Goal: Find specific page/section: Find specific page/section

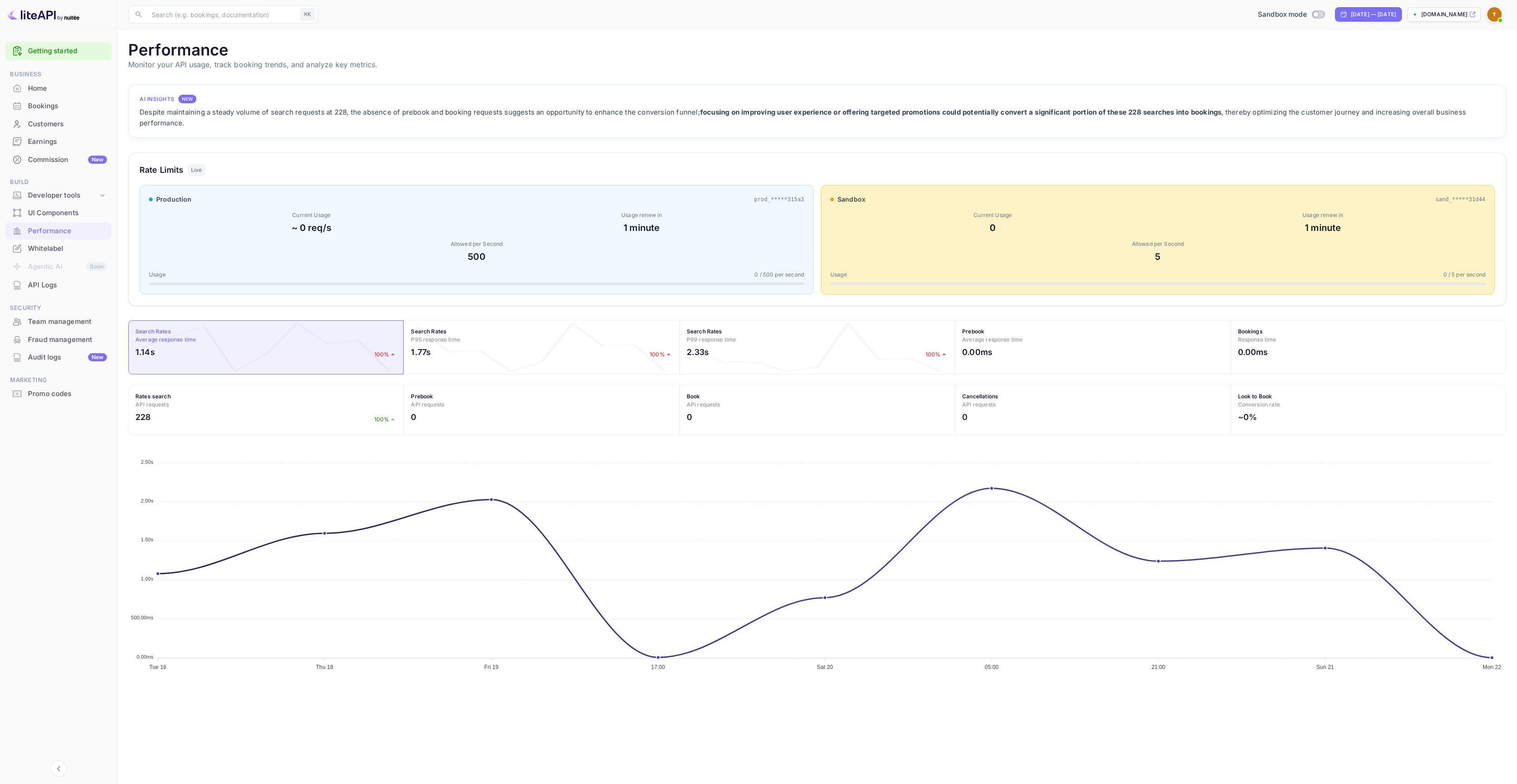
scroll to position [225, 1371]
click at [46, 125] on div "Customers" at bounding box center [67, 124] width 79 height 10
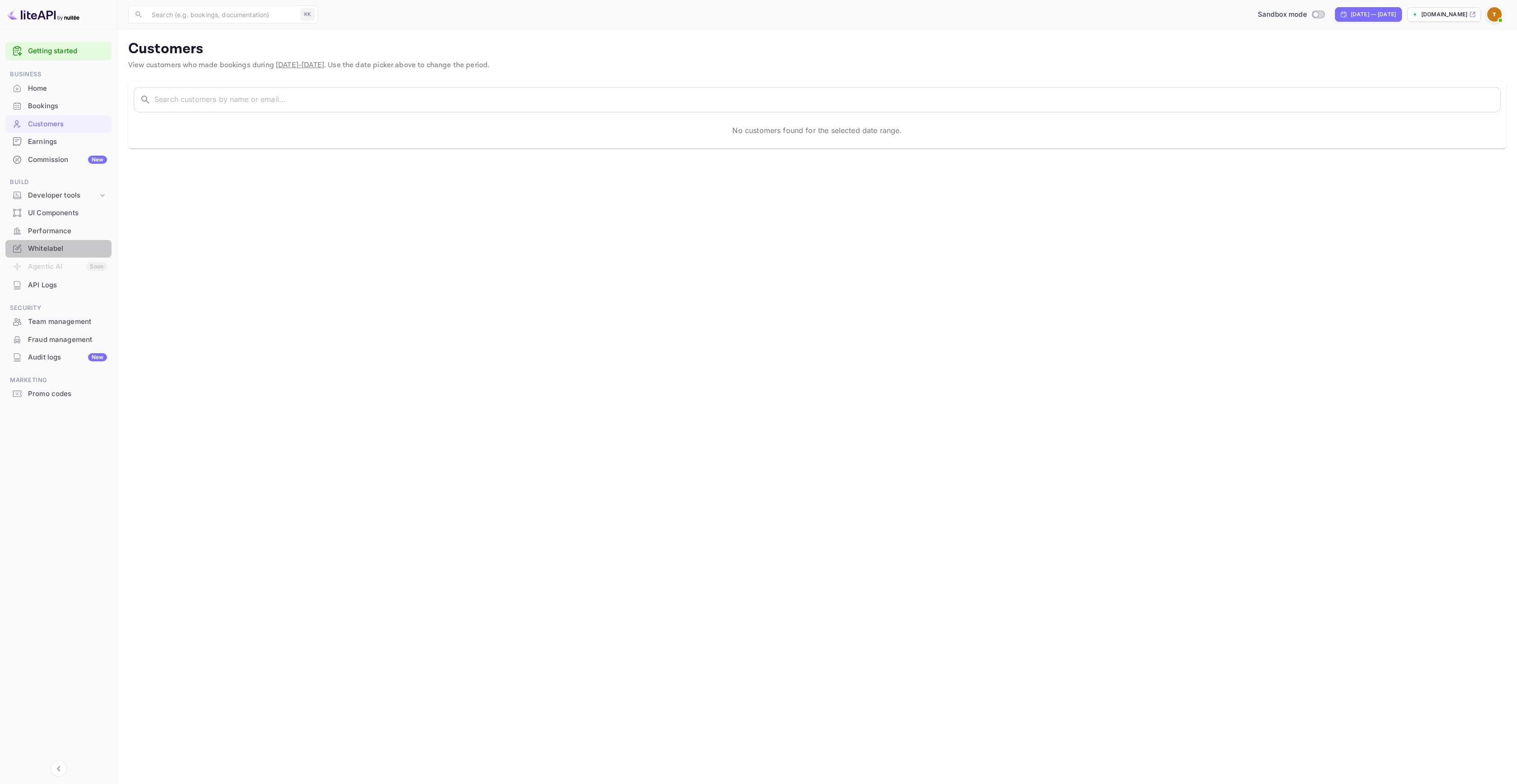
click at [47, 251] on div "Whitelabel" at bounding box center [67, 249] width 79 height 10
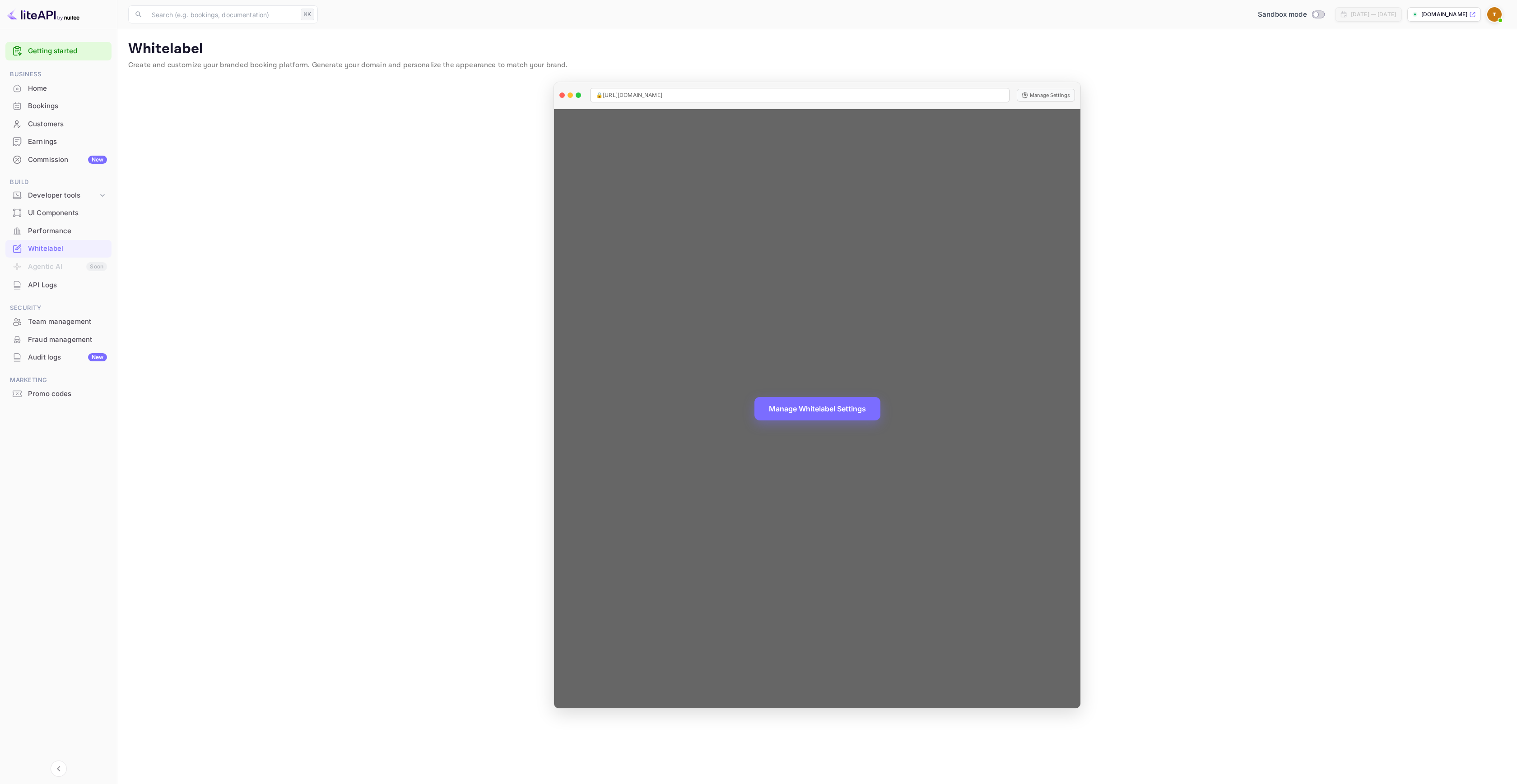
click at [1029, 291] on div "Manage Whitelabel Settings" at bounding box center [817, 409] width 526 height 600
click at [824, 419] on button "Manage Whitelabel Settings" at bounding box center [817, 409] width 126 height 23
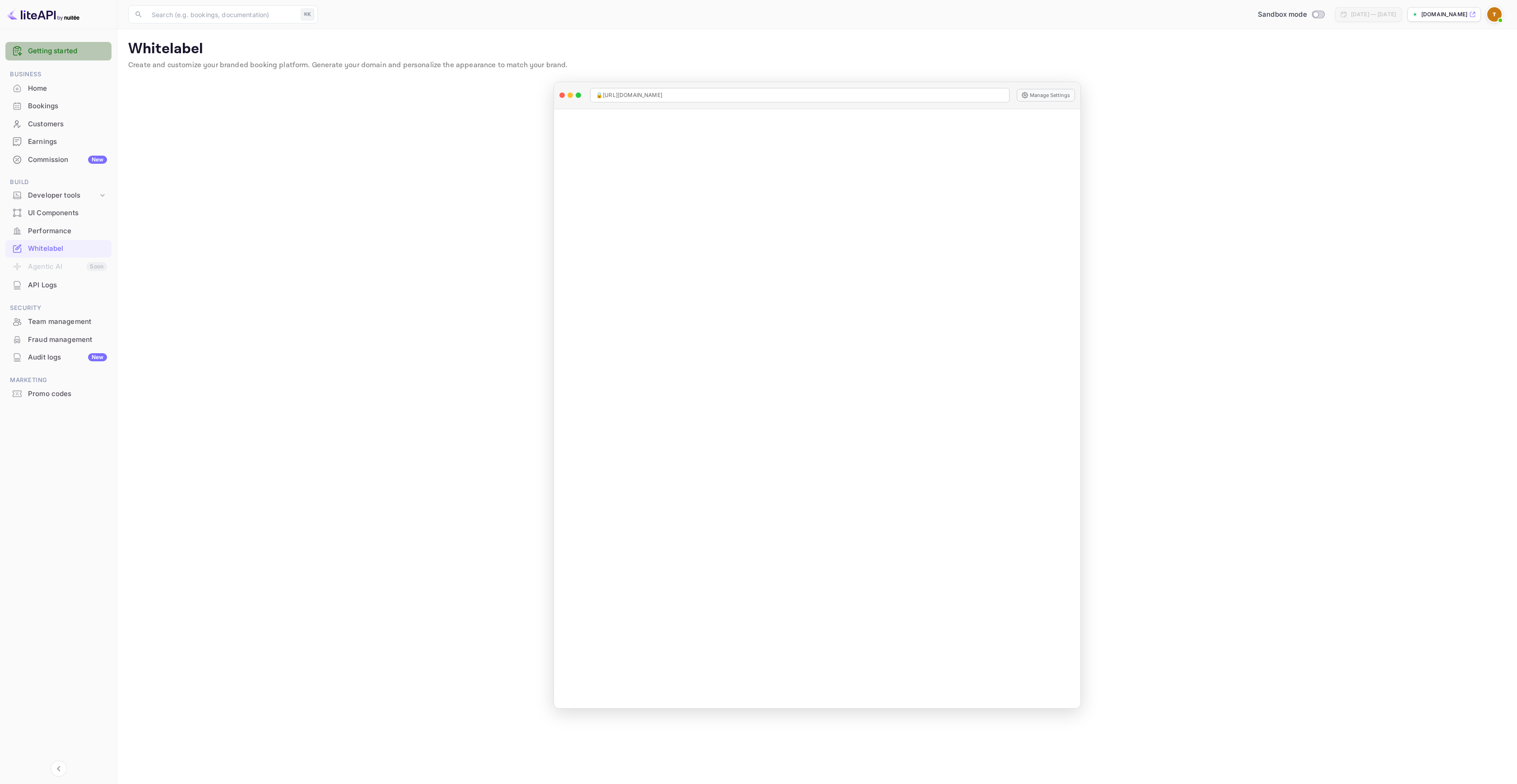
click at [60, 56] on link "Getting started" at bounding box center [67, 50] width 79 height 10
